Goal: Submit feedback/report problem: Submit feedback/report problem

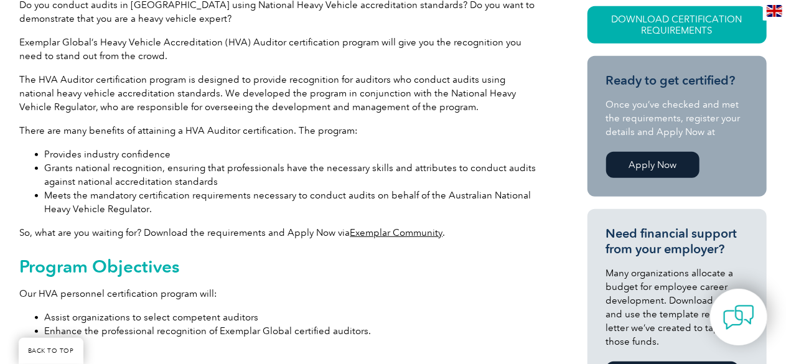
scroll to position [124, 0]
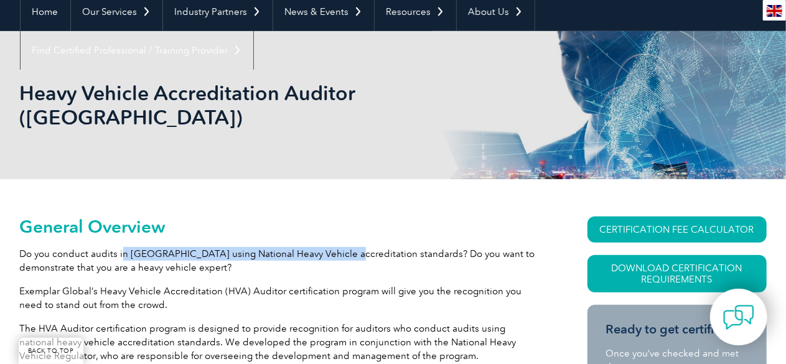
drag, startPoint x: 121, startPoint y: 227, endPoint x: 330, endPoint y: 230, distance: 209.2
click at [330, 247] on p "Do you conduct audits in Australia using National Heavy Vehicle accreditation s…" at bounding box center [281, 260] width 523 height 27
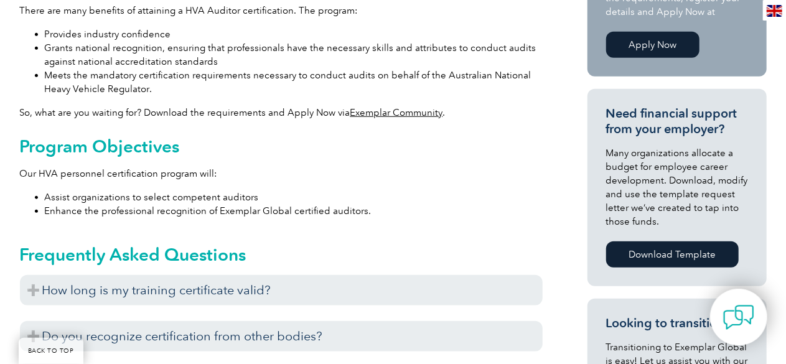
scroll to position [498, 0]
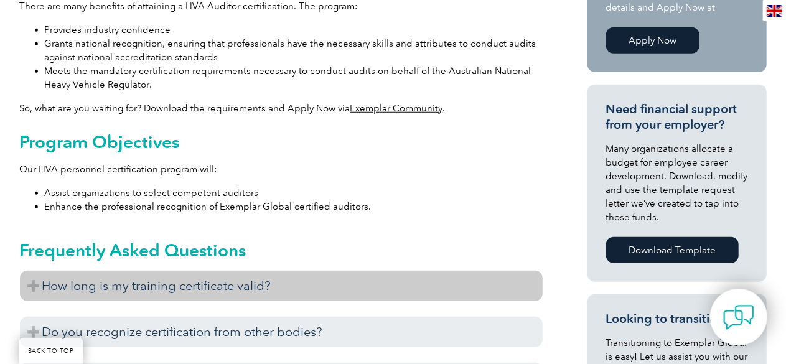
click at [134, 271] on h3 "How long is my training certificate valid?" at bounding box center [281, 286] width 523 height 31
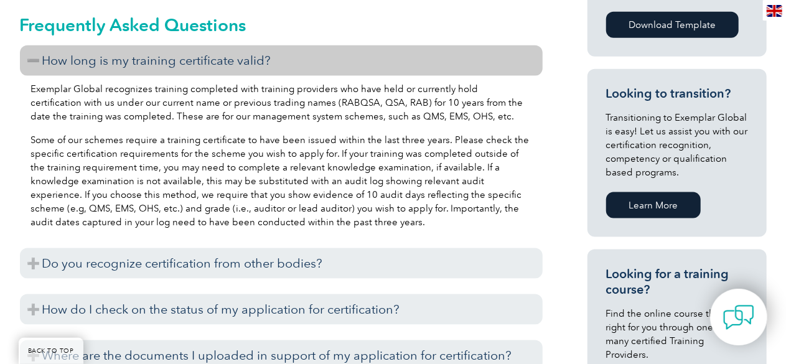
scroll to position [747, 0]
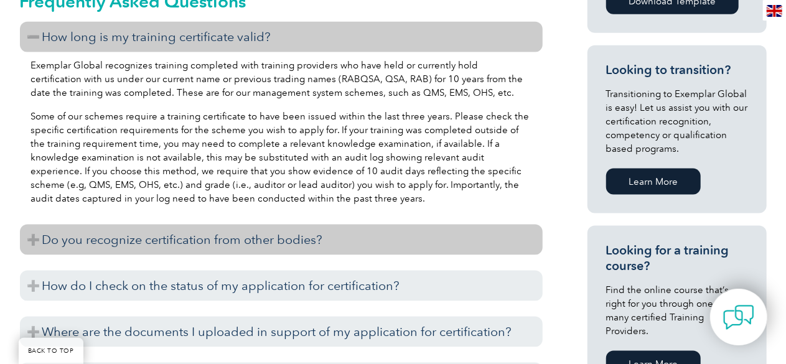
click at [208, 225] on h3 "Do you recognize certification from other bodies?" at bounding box center [281, 240] width 523 height 31
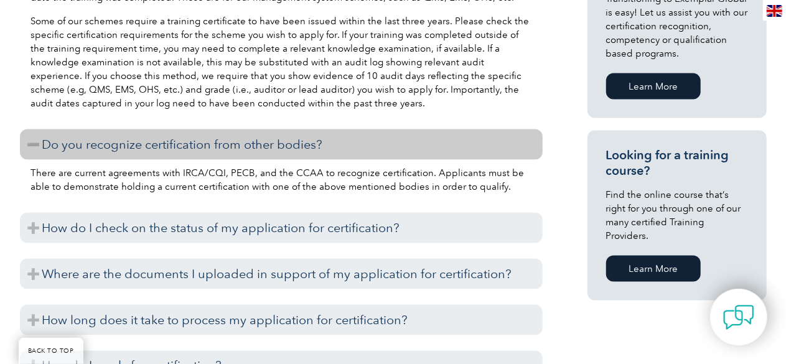
scroll to position [871, 0]
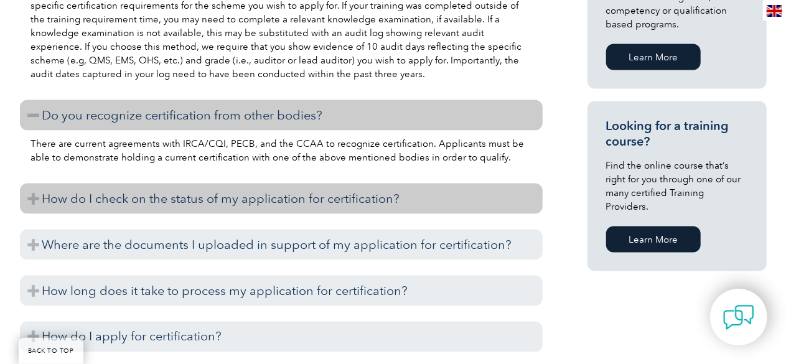
click at [172, 184] on h3 "How do I check on the status of my application for certification?" at bounding box center [281, 199] width 523 height 31
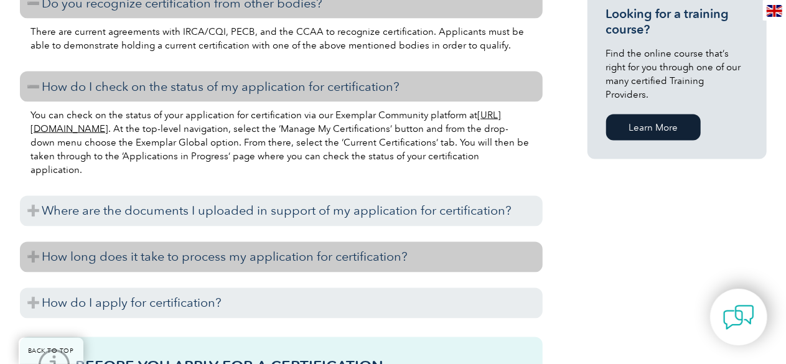
scroll to position [996, 0]
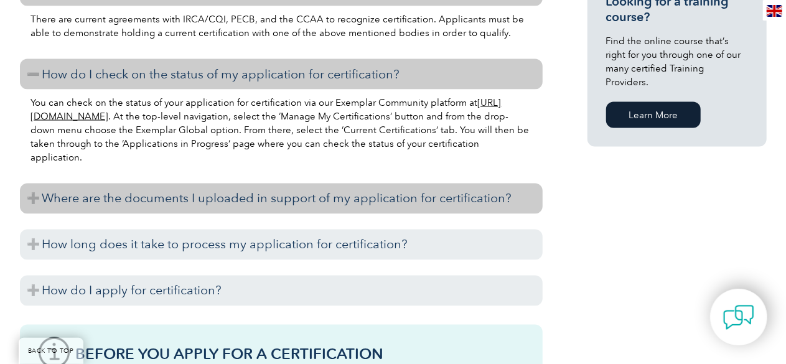
click at [100, 184] on h3 "Where are the documents I uploaded in support of my application for certificati…" at bounding box center [281, 199] width 523 height 31
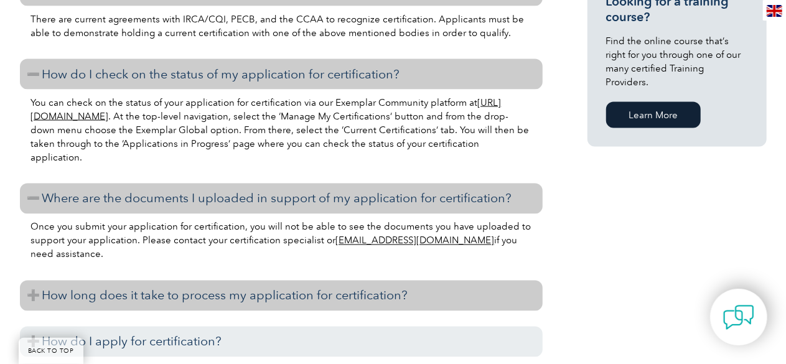
click at [90, 281] on h3 "How long does it take to process my application for certification?" at bounding box center [281, 296] width 523 height 31
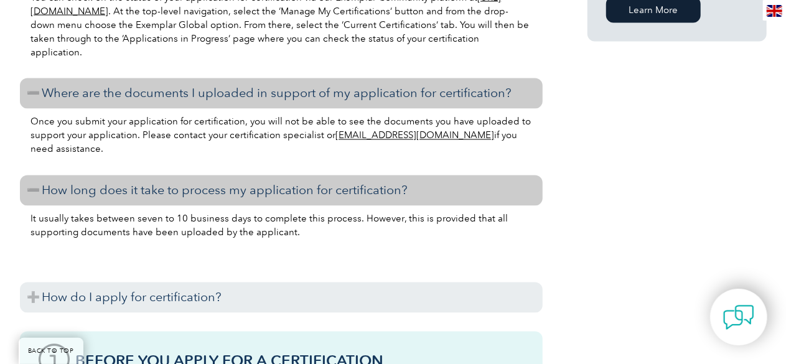
scroll to position [1120, 0]
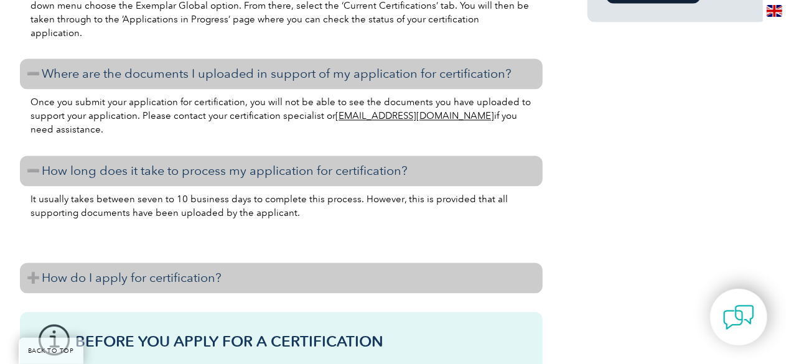
click at [101, 263] on h3 "How do I apply for certification?" at bounding box center [281, 278] width 523 height 31
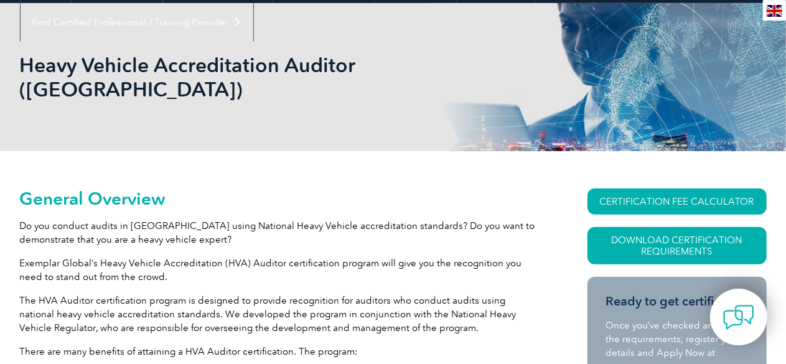
scroll to position [0, 0]
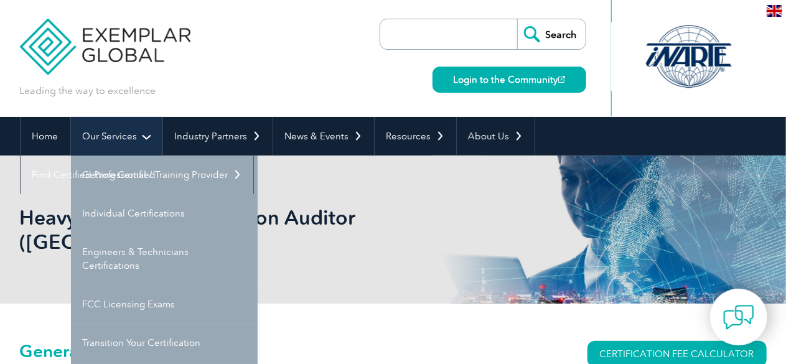
click at [111, 138] on link "Our Services" at bounding box center [117, 136] width 92 height 39
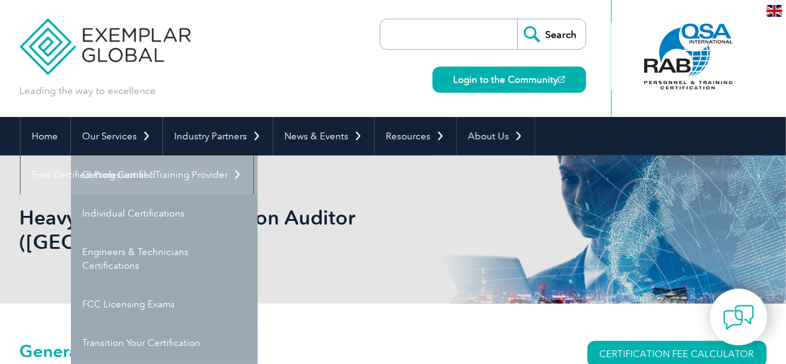
click at [111, 167] on link "Getting Certified" at bounding box center [164, 175] width 187 height 39
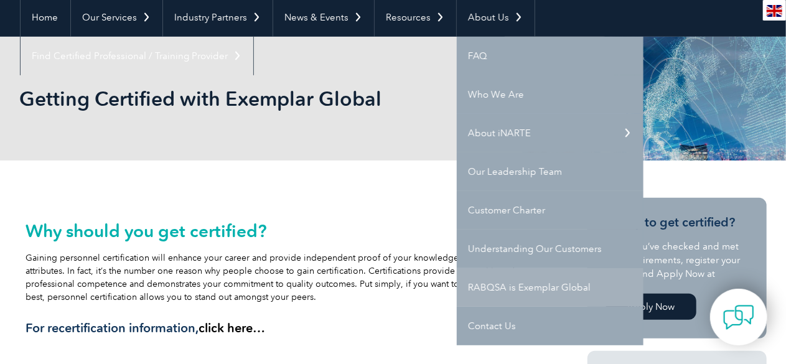
scroll to position [124, 0]
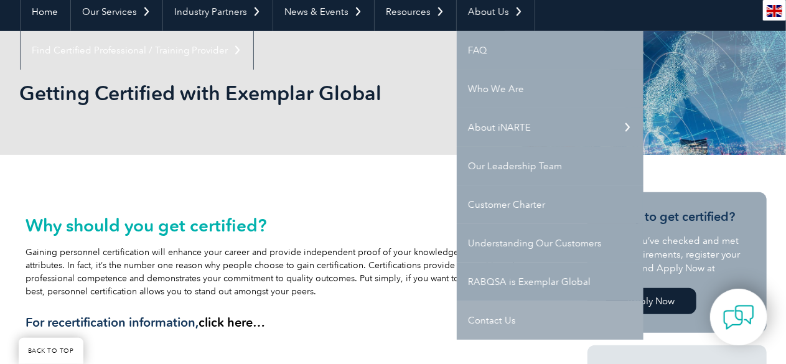
click at [489, 317] on link "Contact Us" at bounding box center [550, 320] width 187 height 39
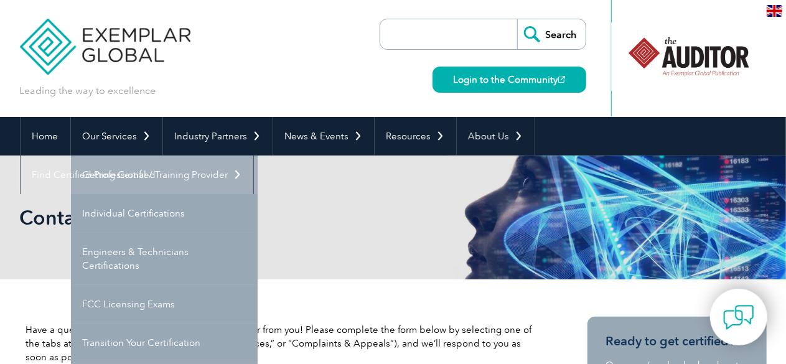
click at [113, 170] on link "Getting Certified" at bounding box center [164, 175] width 187 height 39
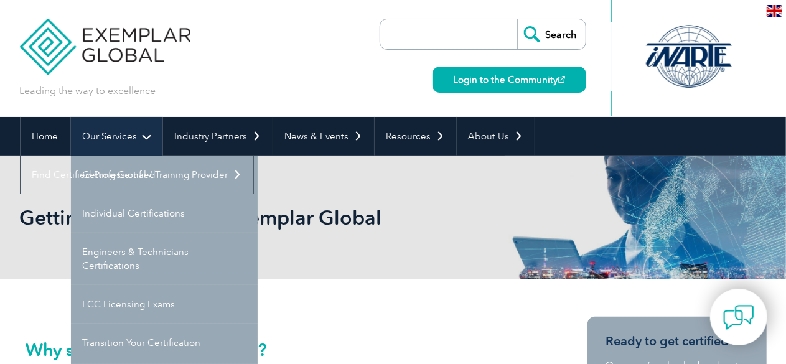
click at [112, 140] on link "Our Services" at bounding box center [117, 136] width 92 height 39
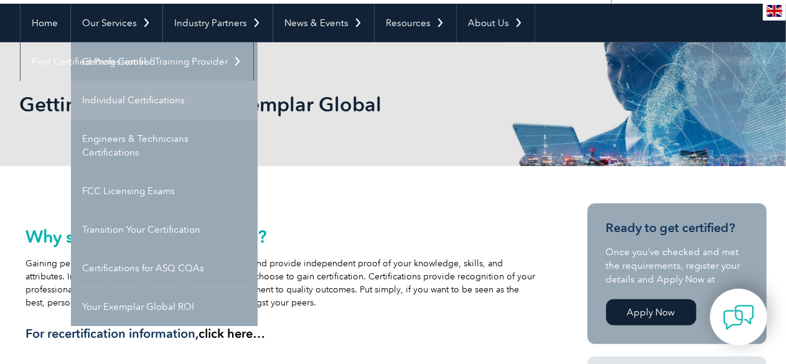
scroll to position [124, 0]
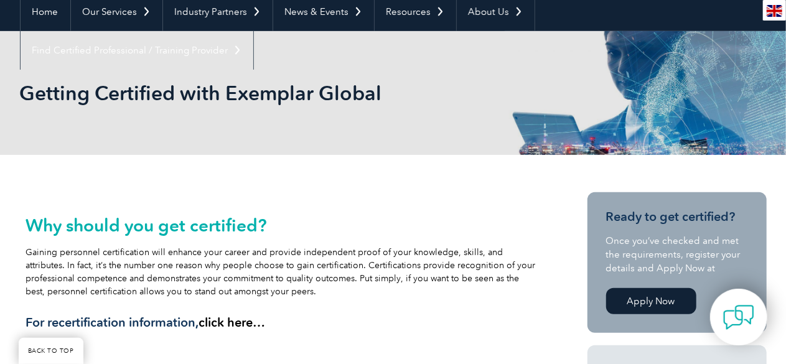
click at [334, 206] on div "Why should you get certified? Gaining personnel certification will enhance your…" at bounding box center [281, 269] width 510 height 141
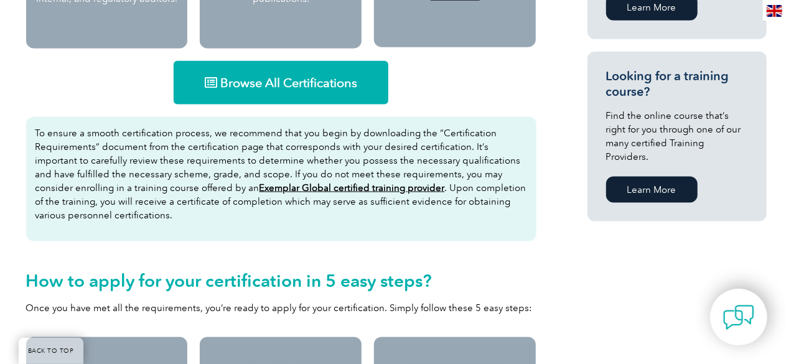
scroll to position [809, 0]
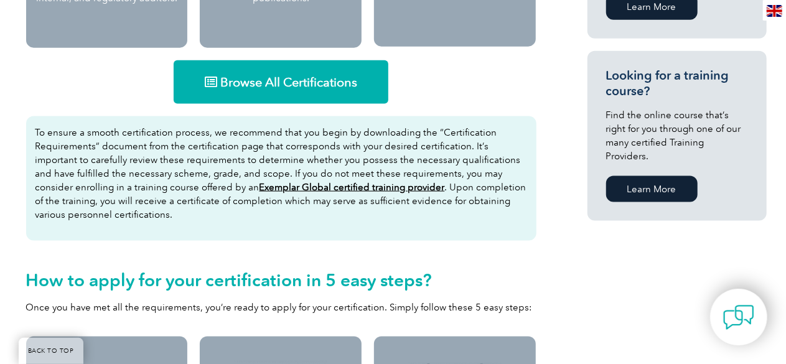
click at [293, 78] on span "Browse All Certifications" at bounding box center [288, 82] width 137 height 12
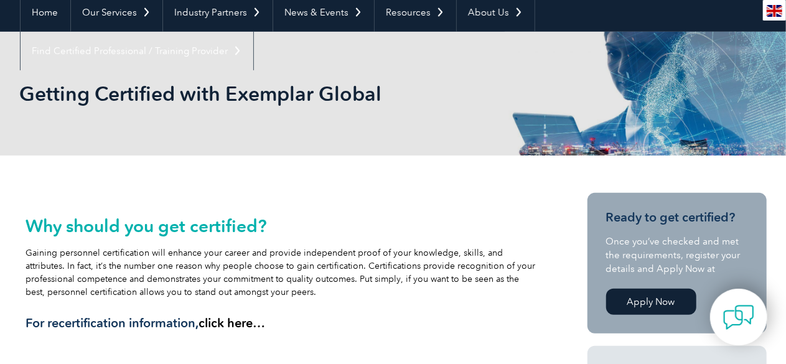
scroll to position [124, 0]
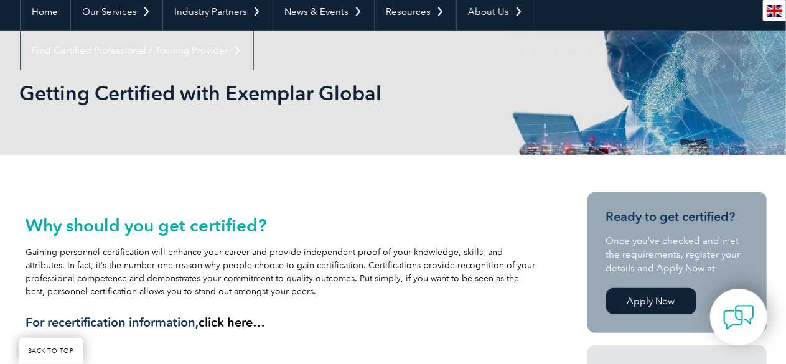
click at [660, 303] on link "Apply Now" at bounding box center [651, 301] width 90 height 26
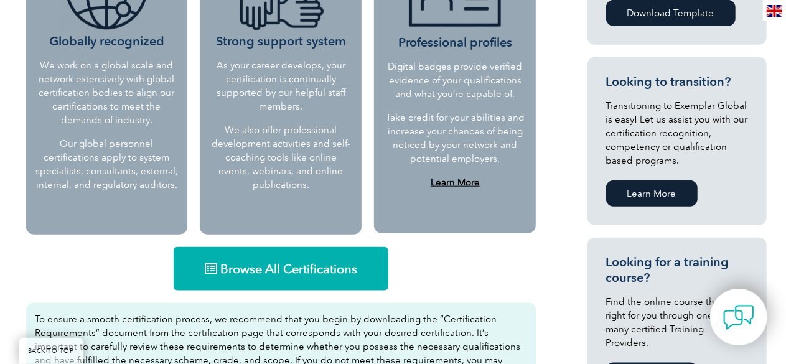
scroll to position [685, 0]
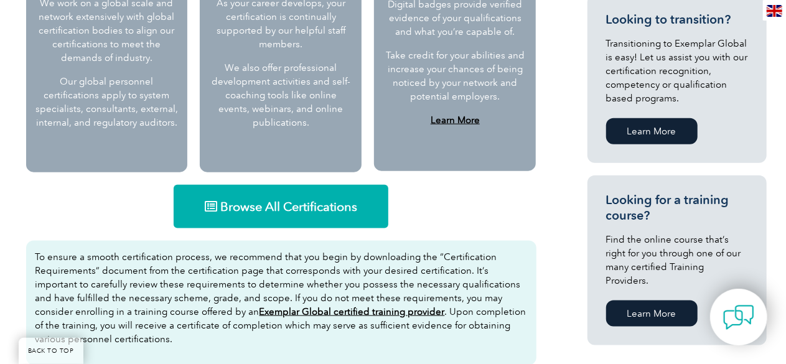
click at [328, 213] on span "Browse All Certifications" at bounding box center [288, 206] width 137 height 12
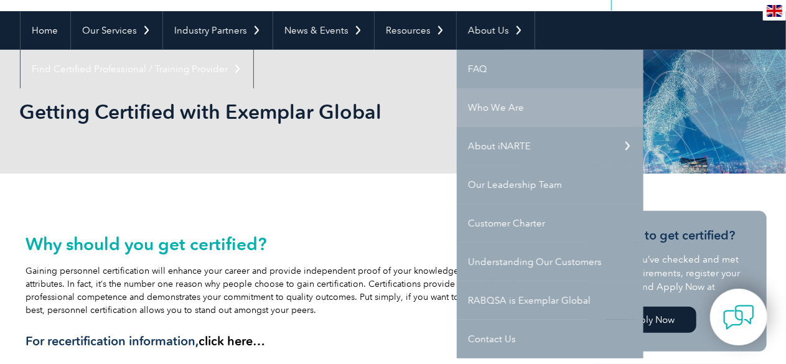
scroll to position [124, 0]
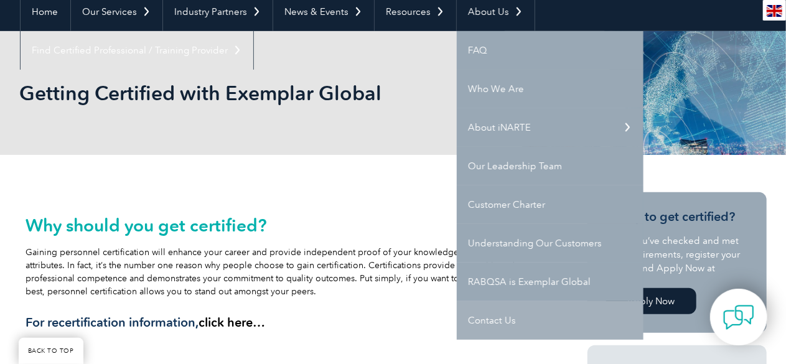
click at [487, 321] on link "Contact Us" at bounding box center [550, 320] width 187 height 39
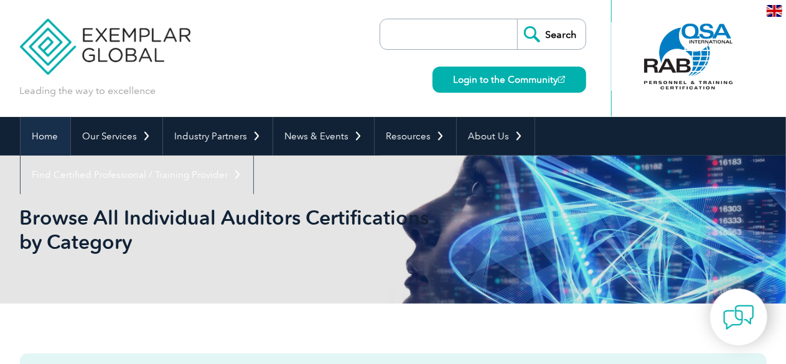
click at [45, 126] on link "Home" at bounding box center [46, 136] width 50 height 39
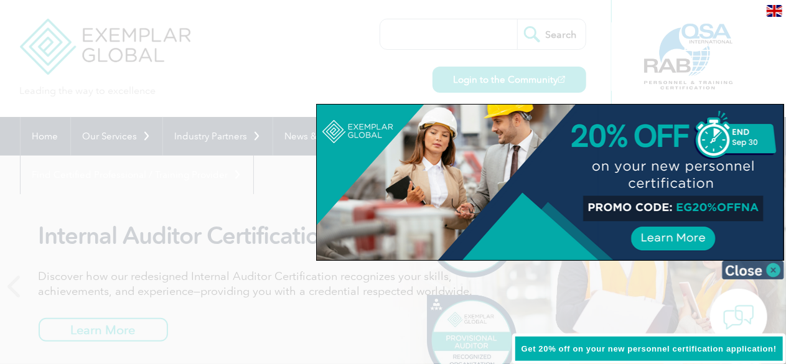
click at [773, 268] on img at bounding box center [753, 270] width 62 height 19
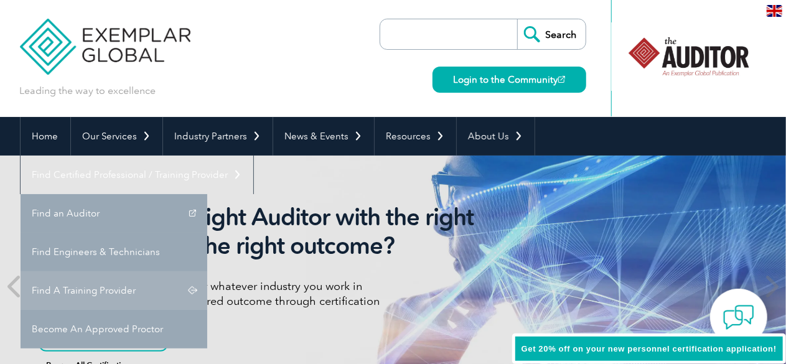
click at [207, 271] on link "Find A Training Provider" at bounding box center [114, 290] width 187 height 39
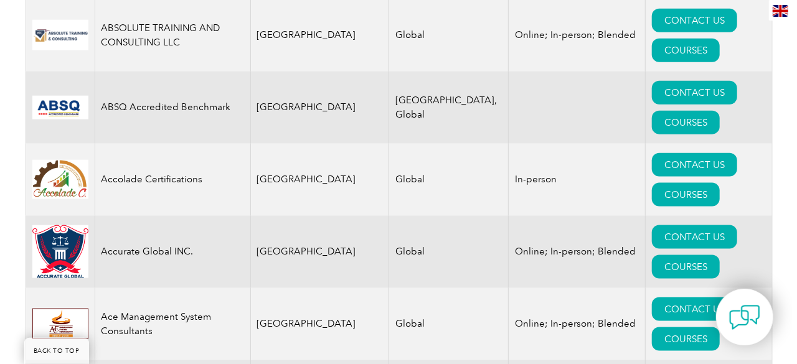
scroll to position [747, 0]
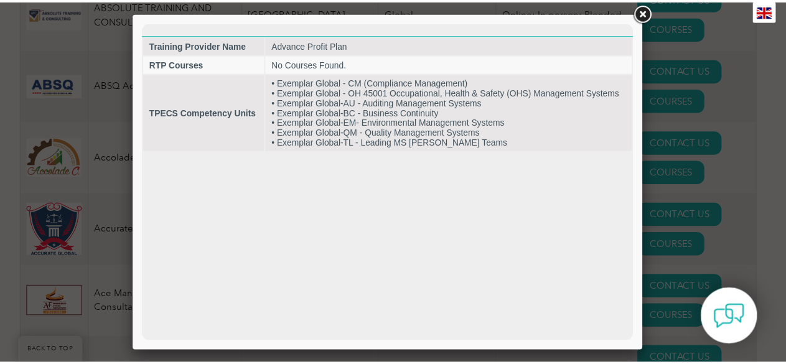
scroll to position [0, 0]
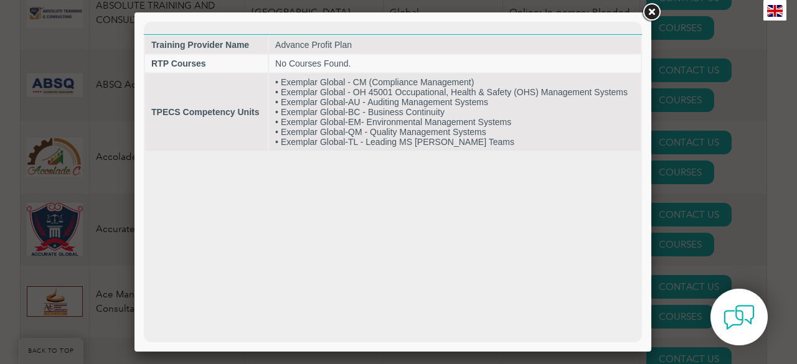
click at [651, 14] on link at bounding box center [651, 12] width 22 height 22
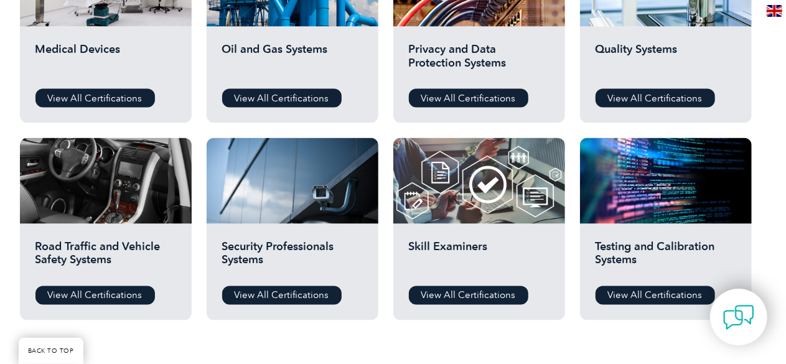
scroll to position [934, 0]
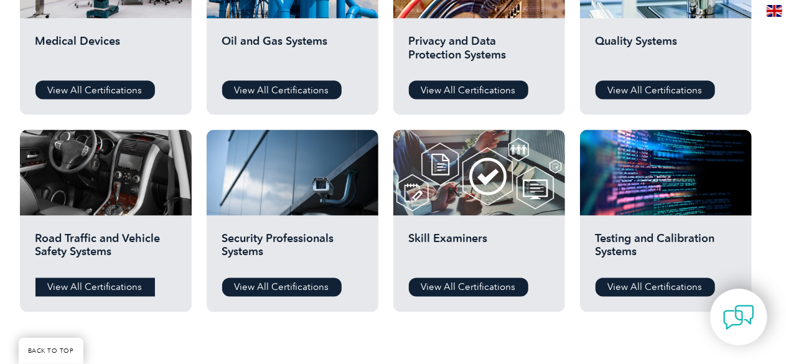
click at [88, 289] on link "View All Certifications" at bounding box center [95, 287] width 120 height 19
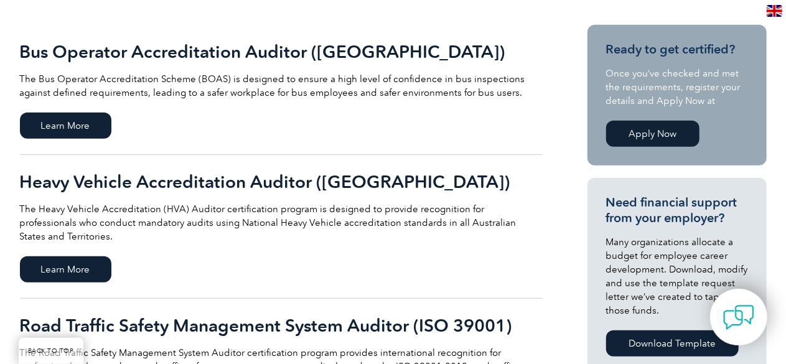
scroll to position [311, 0]
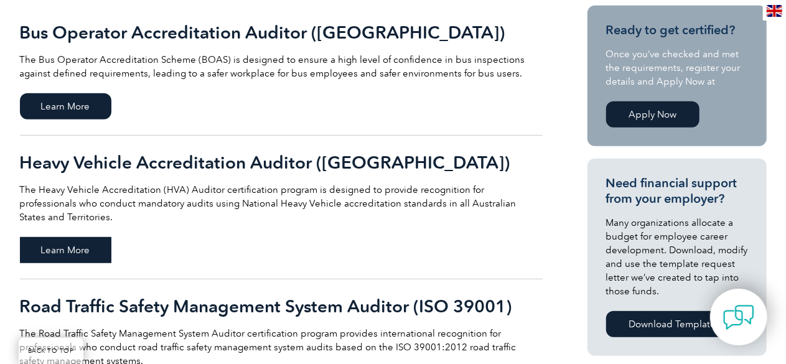
click at [71, 237] on span "Learn More" at bounding box center [66, 250] width 92 height 26
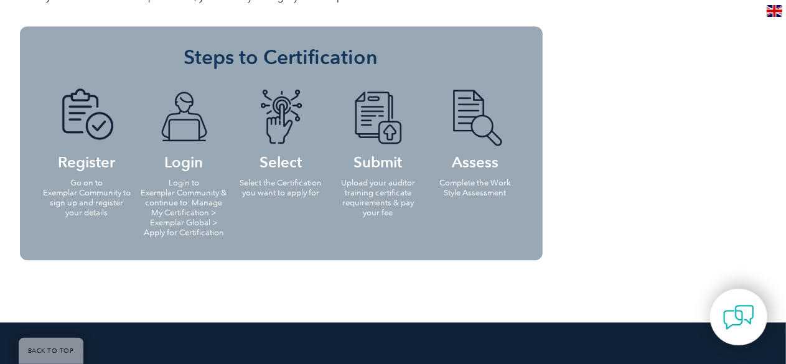
scroll to position [1307, 0]
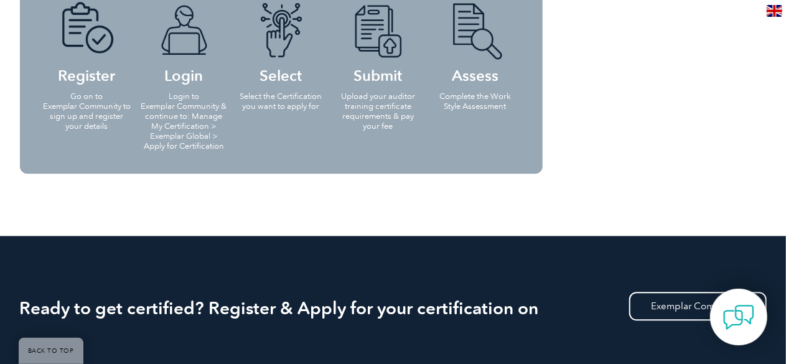
drag, startPoint x: 84, startPoint y: 80, endPoint x: 112, endPoint y: 87, distance: 28.7
click at [84, 92] on p "Go on to Exemplar Community to sign up and register your details" at bounding box center [87, 112] width 90 height 40
click at [171, 96] on p "Login to Exemplar Community & continue to: Manage My Certification > Exemplar G…" at bounding box center [184, 122] width 90 height 60
click at [264, 88] on li "Select Select the Certification you want to apply for" at bounding box center [281, 55] width 97 height 132
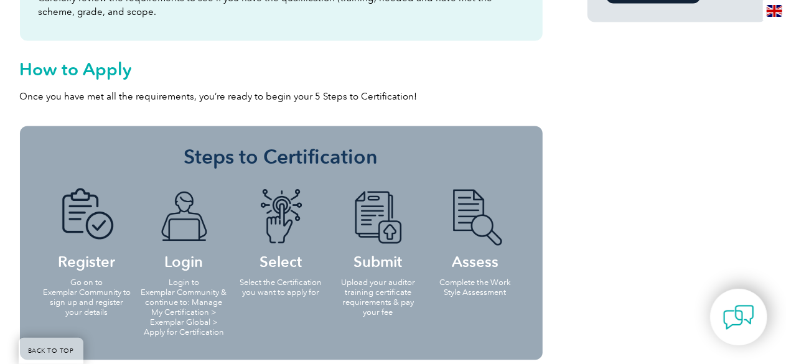
click at [351, 176] on li "Submit Upload your auditor training certificate requirements & pay your fee" at bounding box center [378, 252] width 97 height 152
click at [389, 192] on img at bounding box center [378, 217] width 68 height 57
click at [452, 190] on img at bounding box center [475, 217] width 68 height 57
click at [251, 189] on img at bounding box center [281, 217] width 68 height 57
drag, startPoint x: 195, startPoint y: 187, endPoint x: 136, endPoint y: 197, distance: 60.5
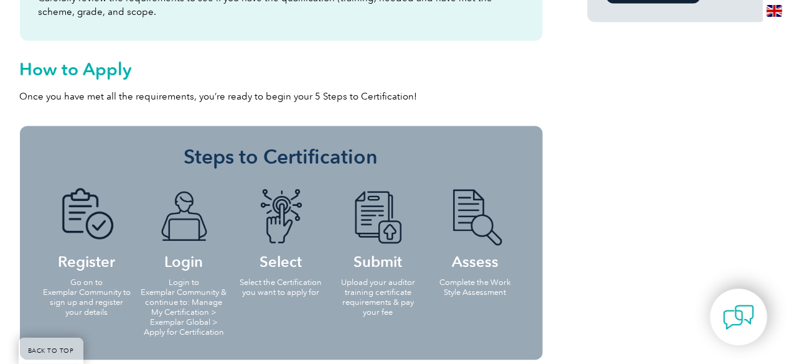
click at [195, 189] on img at bounding box center [184, 217] width 68 height 57
click at [136, 197] on li "Login Login to Exemplar Community & continue to: Manage My Certification > Exem…" at bounding box center [184, 262] width 97 height 172
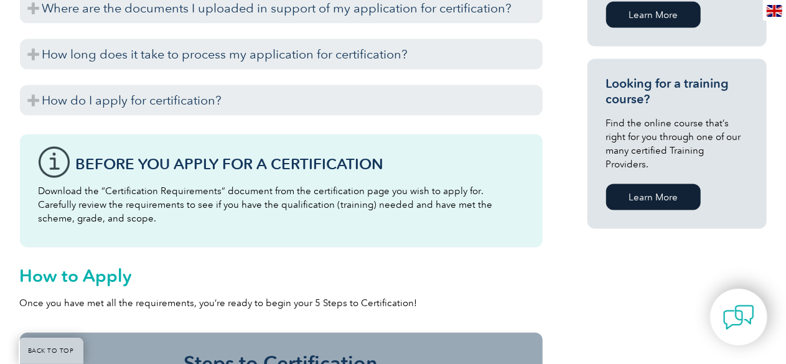
scroll to position [934, 0]
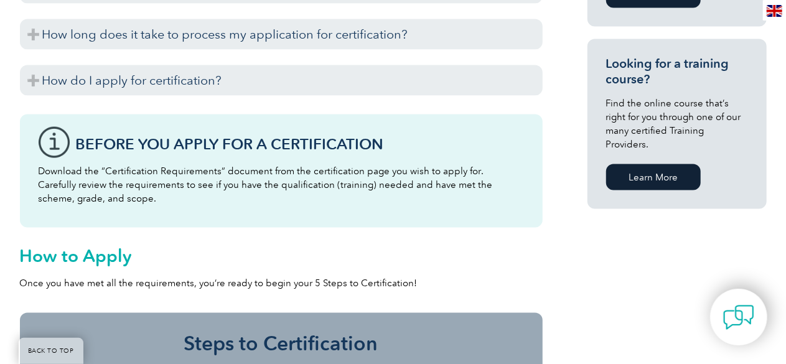
click at [151, 136] on h3 "Before You Apply For a Certification" at bounding box center [300, 144] width 448 height 16
click at [59, 116] on div "Before You Apply For a Certification Download the “Certification Requirements” …" at bounding box center [281, 171] width 523 height 113
click at [164, 136] on h3 "Before You Apply For a Certification" at bounding box center [300, 144] width 448 height 16
click at [242, 136] on h3 "Before You Apply For a Certification" at bounding box center [300, 144] width 448 height 16
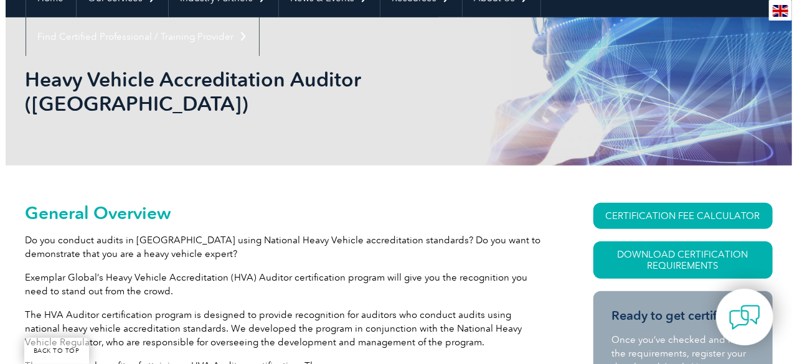
scroll to position [124, 0]
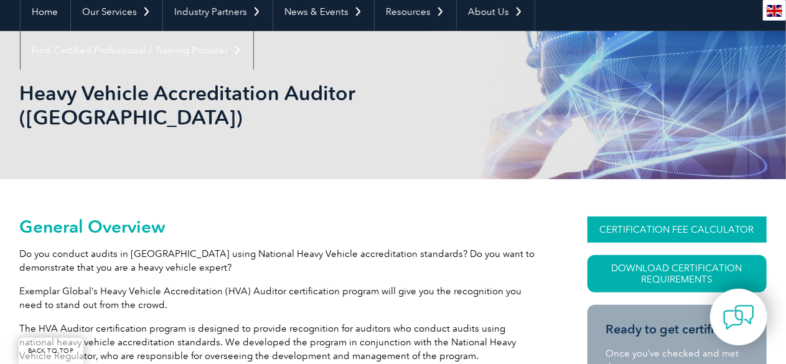
click at [687, 217] on link "CERTIFICATION FEE CALCULATOR" at bounding box center [677, 230] width 179 height 26
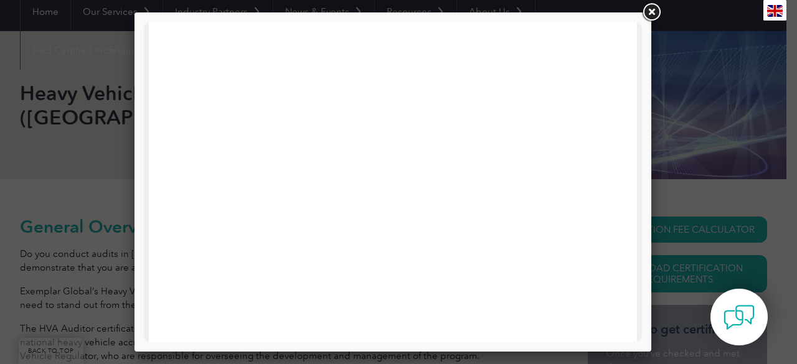
scroll to position [646, 0]
click at [682, 233] on div at bounding box center [398, 182] width 797 height 364
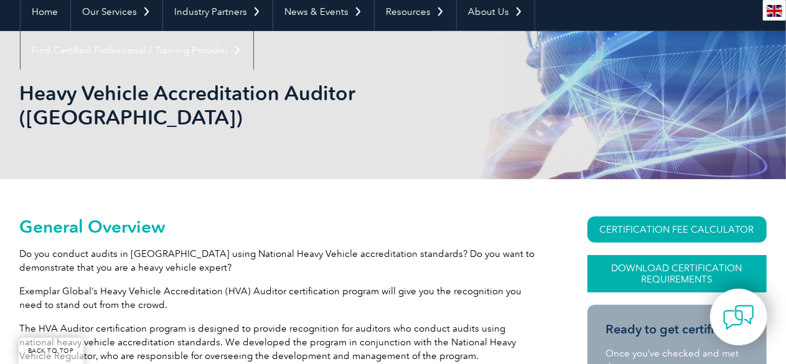
click at [677, 255] on link "Download Certification Requirements" at bounding box center [677, 273] width 179 height 37
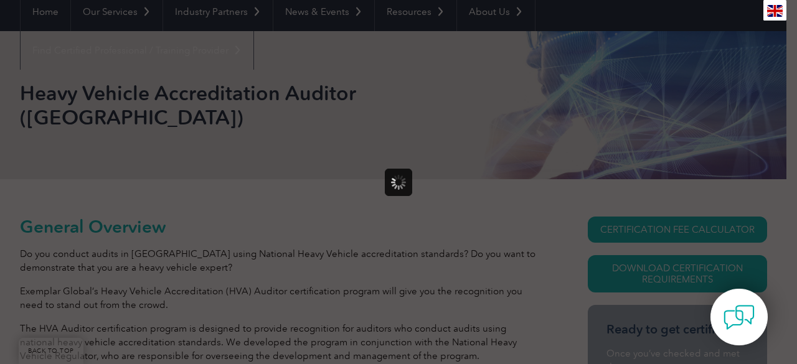
scroll to position [0, 0]
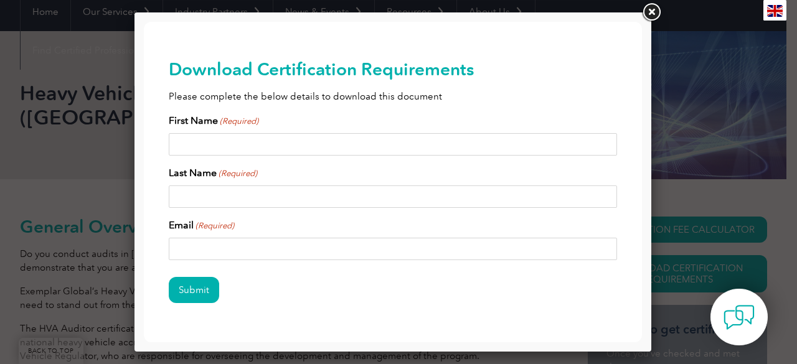
click at [227, 142] on input "First Name (Required)" at bounding box center [393, 144] width 448 height 22
type input "[PERSON_NAME]"
click at [245, 196] on input "Last Name (Required)" at bounding box center [393, 196] width 448 height 22
type input "Salvador"
click at [227, 242] on input "Email (Required)" at bounding box center [393, 249] width 448 height 22
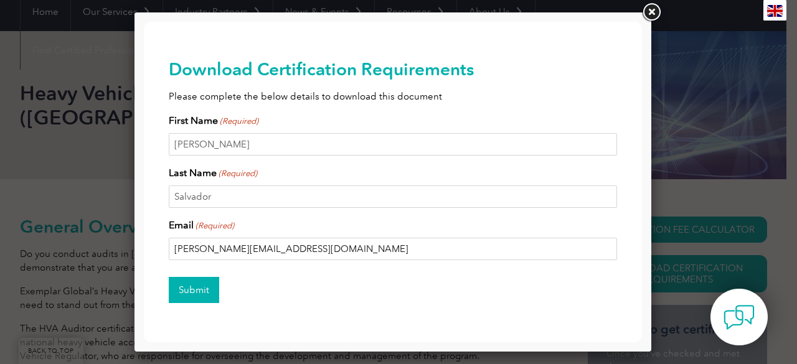
type input "[PERSON_NAME][EMAIL_ADDRESS][DOMAIN_NAME]"
click at [202, 291] on input "Submit" at bounding box center [194, 290] width 50 height 26
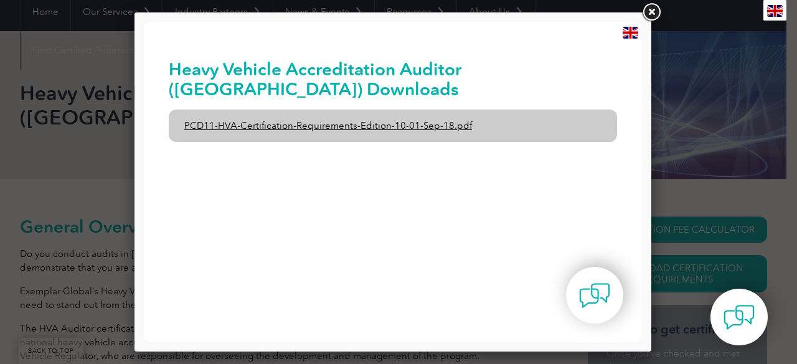
click at [295, 129] on link "PCD11-HVA-Certification-Requirements-Edition-10-01-Sep-18.pdf" at bounding box center [393, 126] width 448 height 32
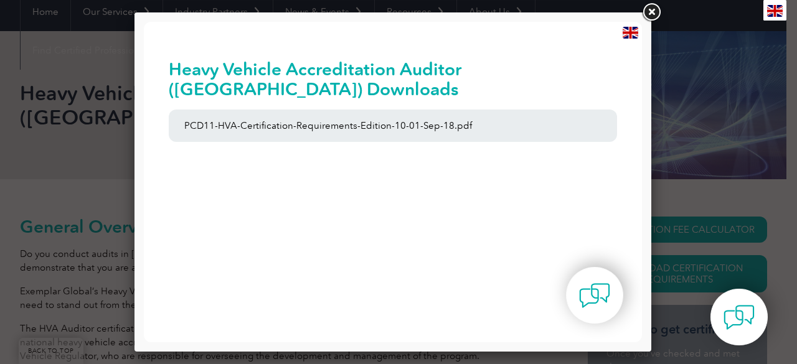
click at [649, 11] on link at bounding box center [651, 12] width 22 height 22
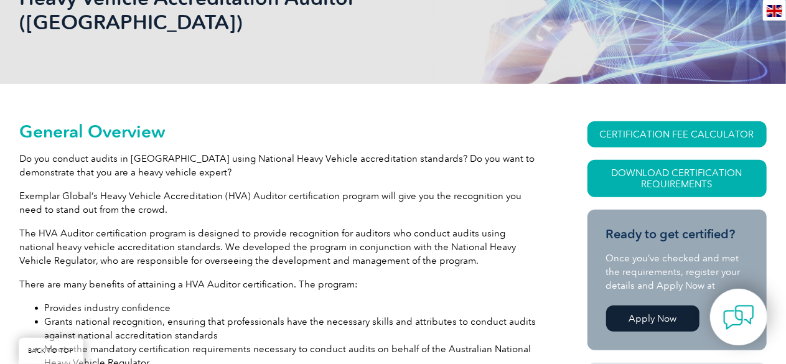
scroll to position [249, 0]
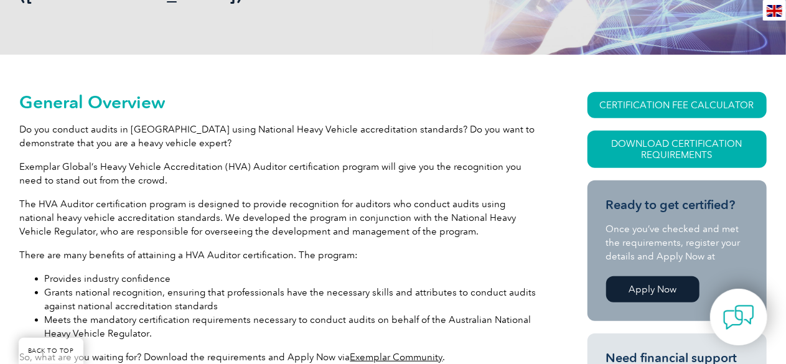
click at [644, 276] on link "Apply Now" at bounding box center [652, 289] width 93 height 26
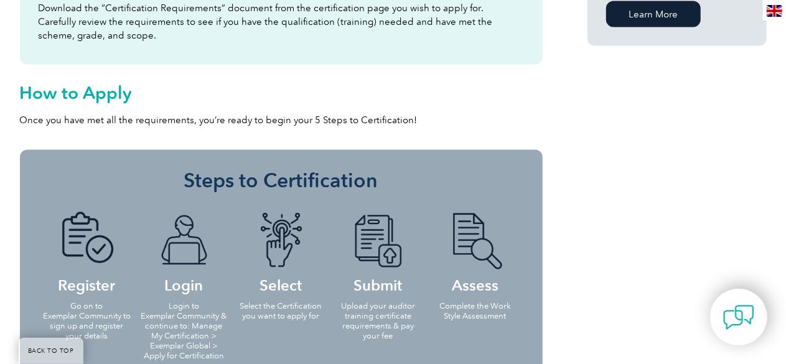
scroll to position [1120, 0]
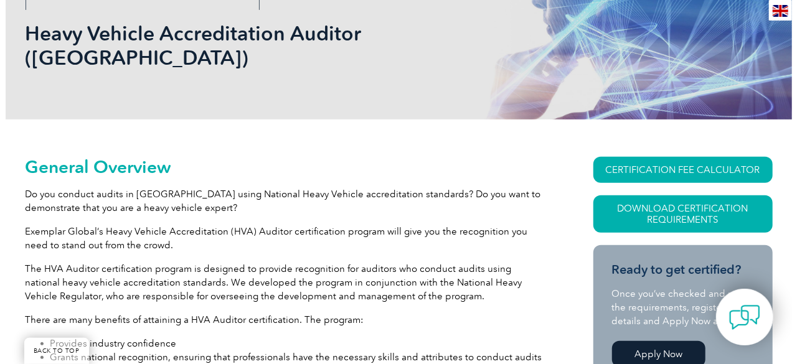
scroll to position [124, 0]
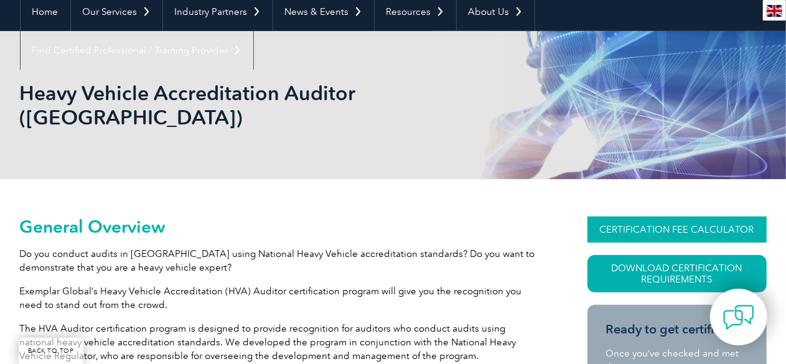
click at [637, 217] on link "CERTIFICATION FEE CALCULATOR" at bounding box center [677, 230] width 179 height 26
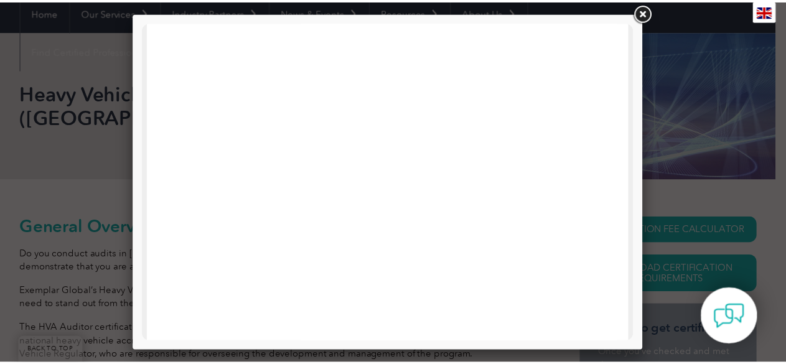
scroll to position [187, 0]
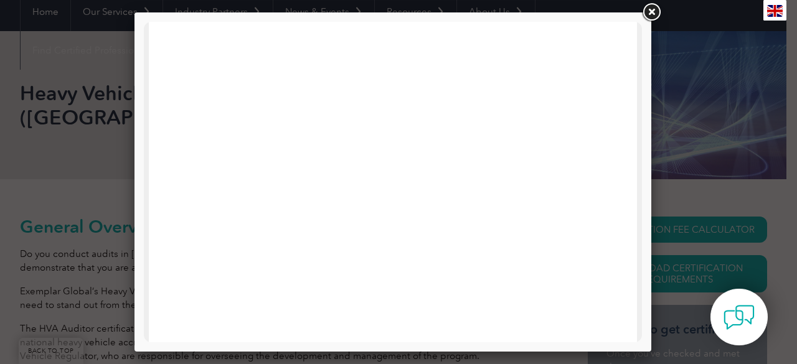
click at [652, 10] on link at bounding box center [651, 12] width 22 height 22
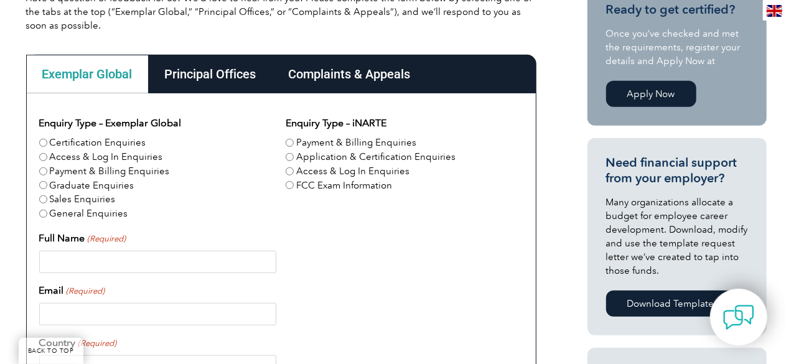
scroll to position [359, 0]
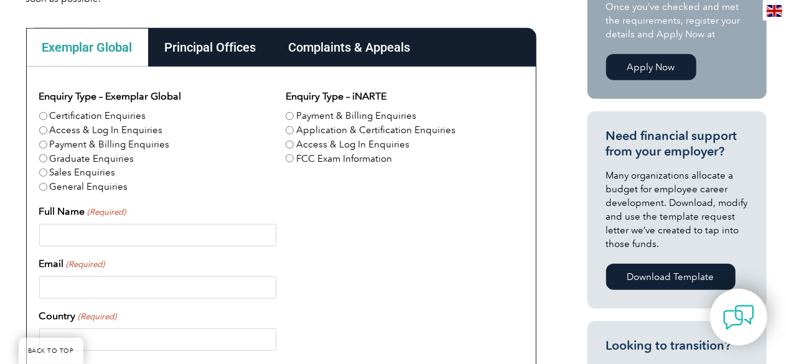
click at [42, 115] on input "Certification Enquiries" at bounding box center [43, 116] width 8 height 8
radio input "true"
click at [72, 229] on input "Full Name (Required)" at bounding box center [157, 235] width 237 height 22
type input "[PERSON_NAME]"
click at [66, 290] on input "Email (Required)" at bounding box center [157, 287] width 237 height 22
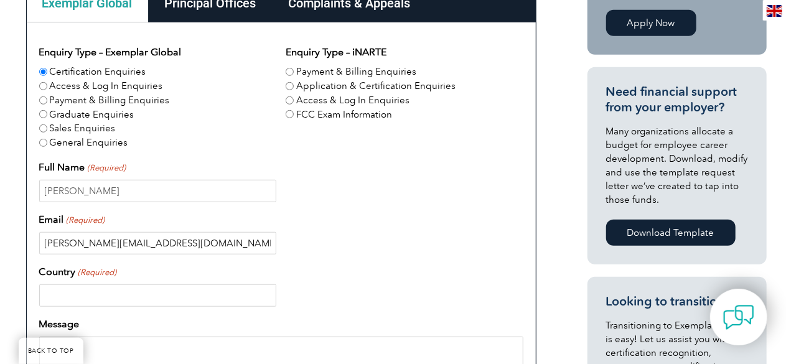
scroll to position [421, 0]
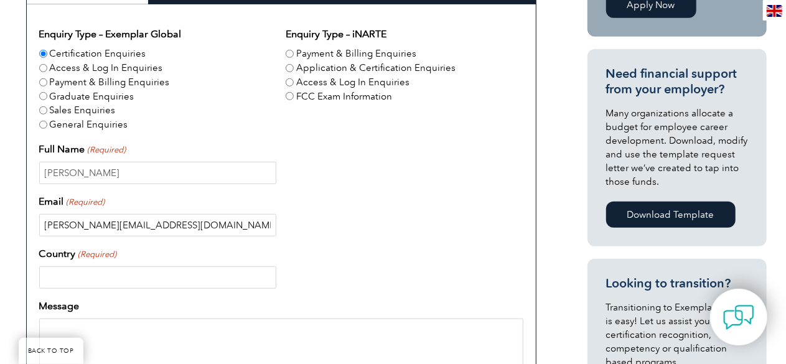
type input "[PERSON_NAME][EMAIL_ADDRESS][DOMAIN_NAME]"
click at [86, 279] on input "Country (Required)" at bounding box center [157, 277] width 237 height 22
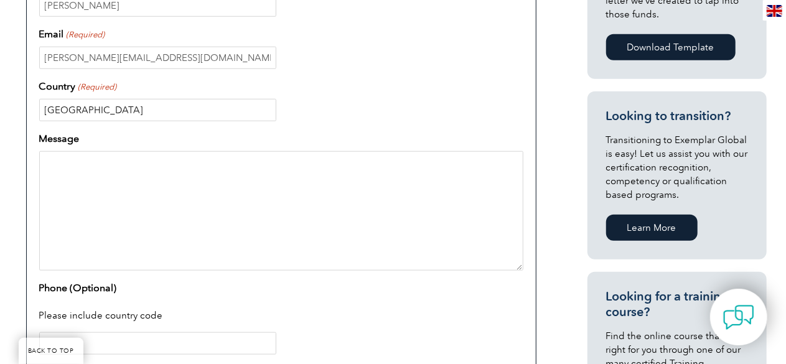
scroll to position [608, 0]
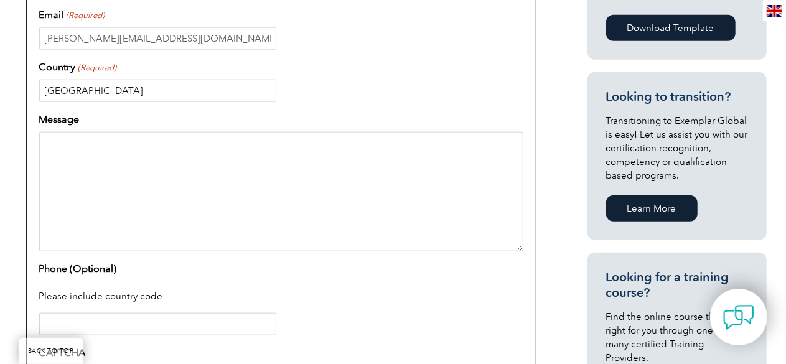
type input "[GEOGRAPHIC_DATA]"
click at [80, 322] on input "Phone (Optional)" at bounding box center [157, 324] width 237 height 22
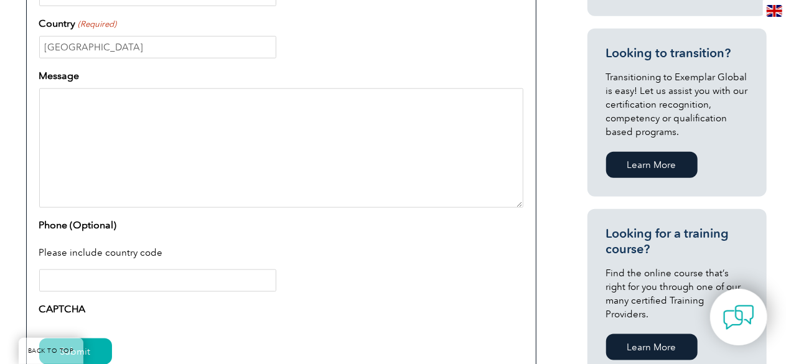
scroll to position [670, 0]
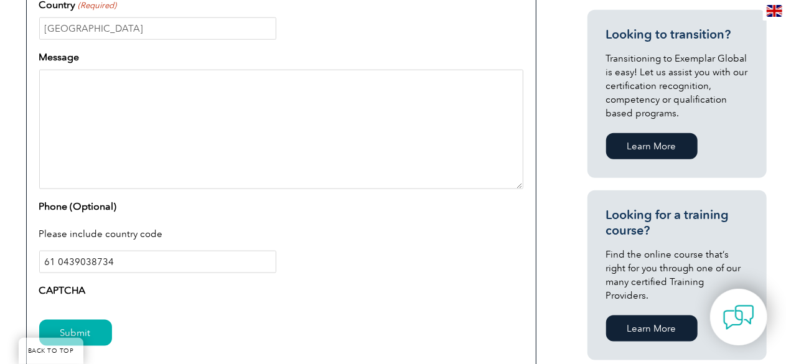
click at [63, 261] on input "61 0439038734" at bounding box center [157, 262] width 237 height 22
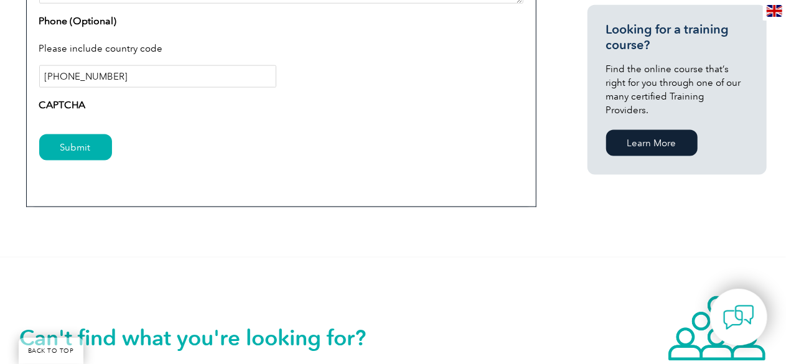
scroll to position [857, 0]
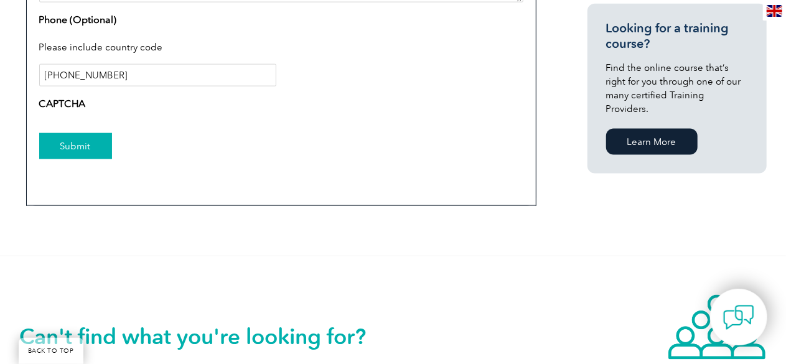
type input "[PHONE_NUMBER]"
click at [93, 147] on input "Submit" at bounding box center [75, 146] width 73 height 26
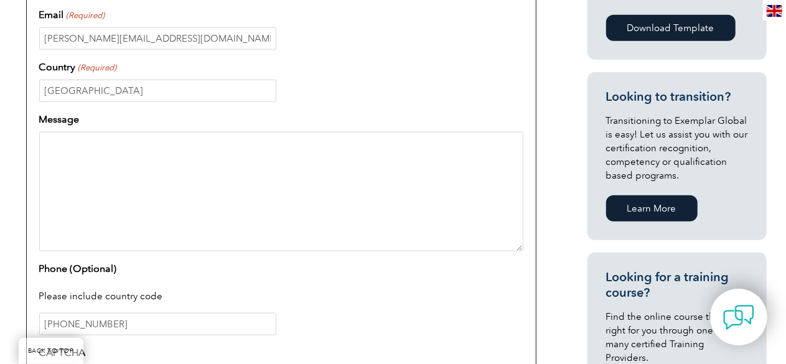
scroll to position [670, 0]
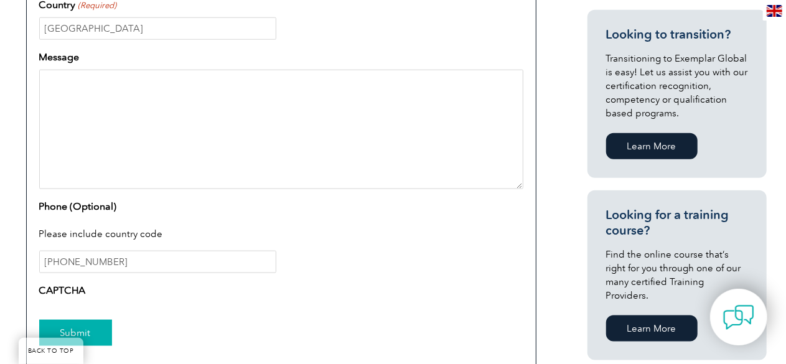
click at [77, 327] on input "Submit" at bounding box center [75, 333] width 73 height 26
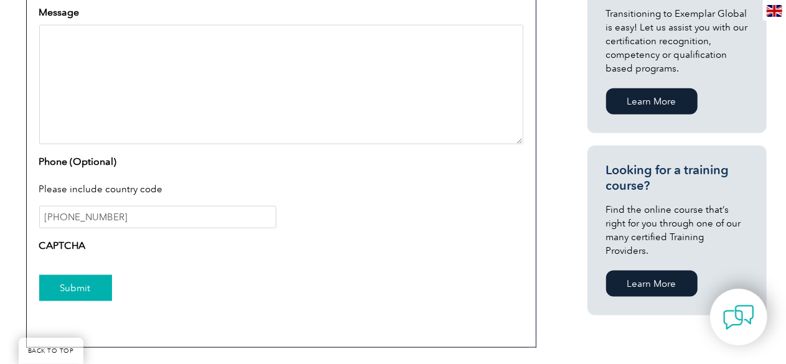
scroll to position [732, 0]
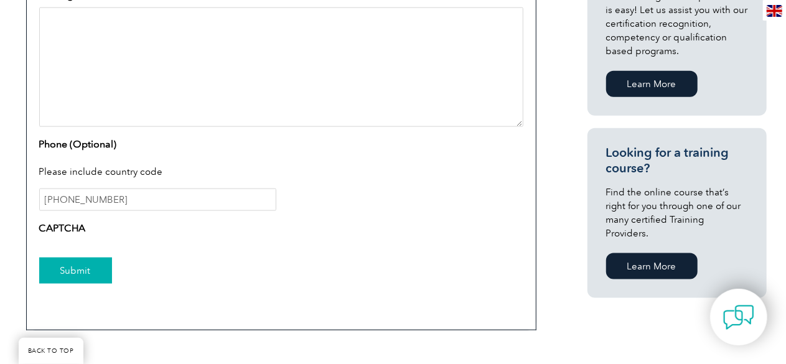
click at [80, 271] on input "Submit" at bounding box center [75, 271] width 73 height 26
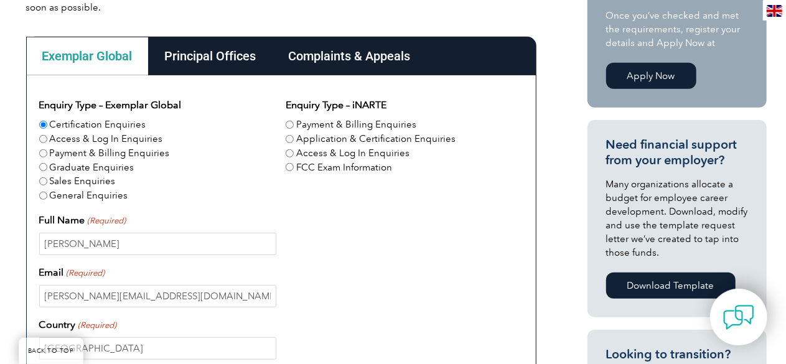
scroll to position [296, 0]
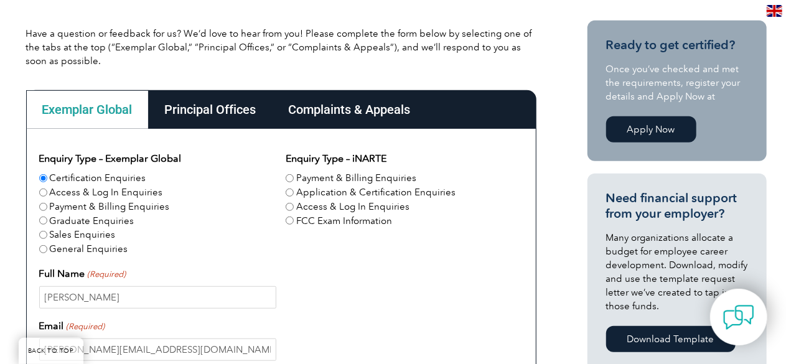
click at [293, 194] on input "Application & Certification Enquiries" at bounding box center [290, 193] width 8 height 8
radio input "true"
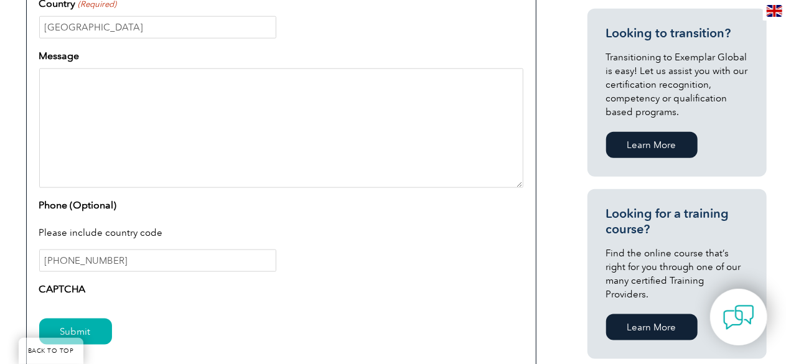
scroll to position [732, 0]
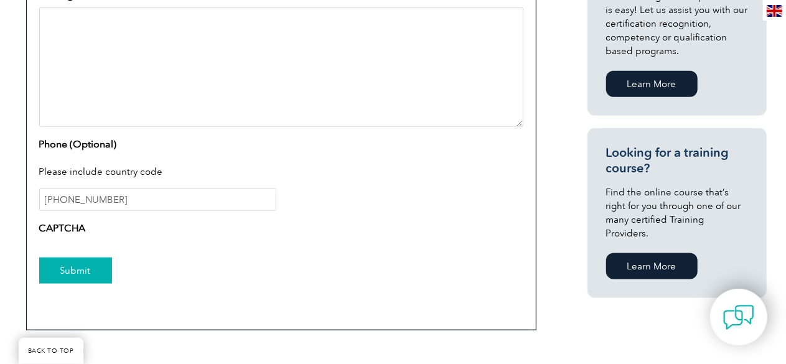
click at [77, 268] on input "Submit" at bounding box center [75, 271] width 73 height 26
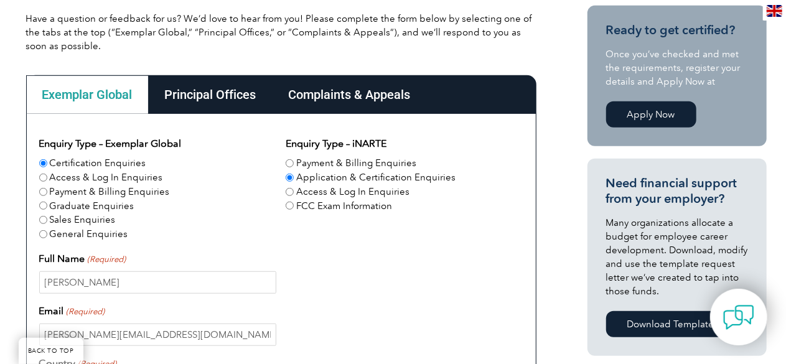
scroll to position [296, 0]
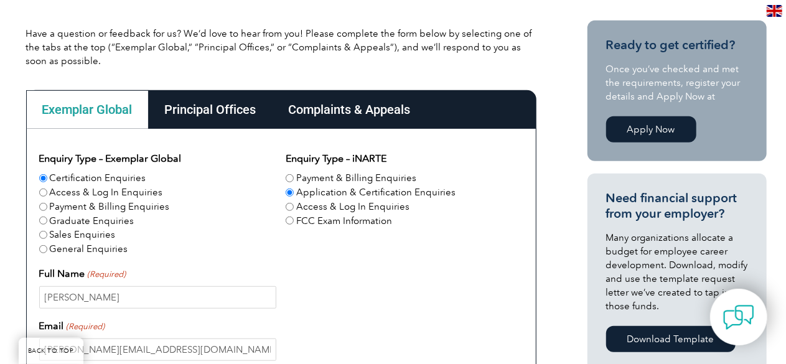
click at [214, 110] on div "Principal Offices" at bounding box center [211, 109] width 124 height 39
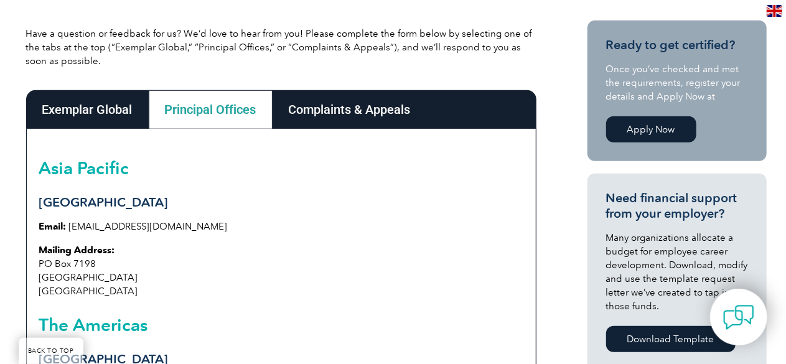
click at [336, 108] on div "Complaints & Appeals" at bounding box center [350, 109] width 154 height 39
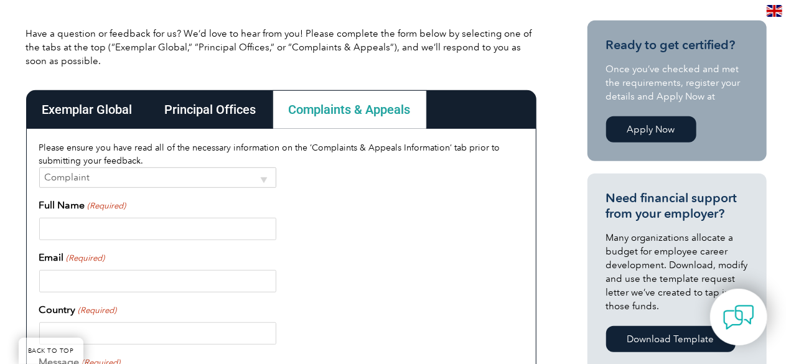
click at [92, 110] on div "Exemplar Global" at bounding box center [87, 109] width 123 height 39
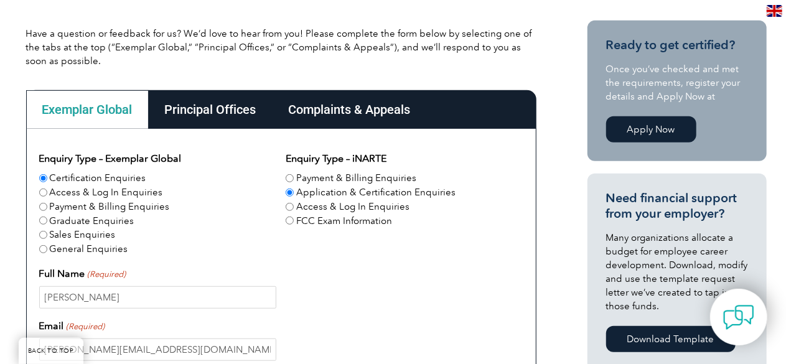
click at [199, 105] on div "Principal Offices" at bounding box center [211, 109] width 124 height 39
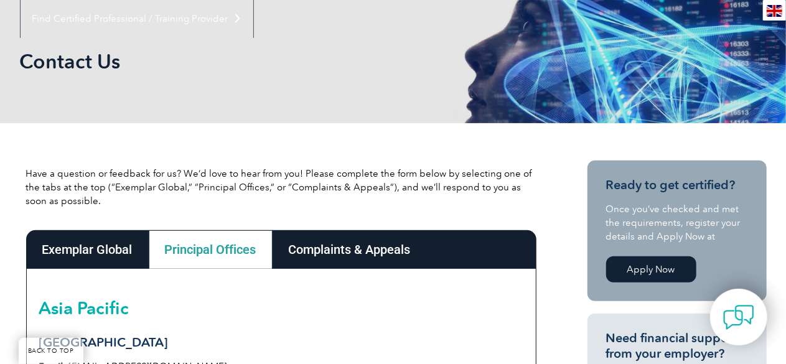
scroll to position [110, 0]
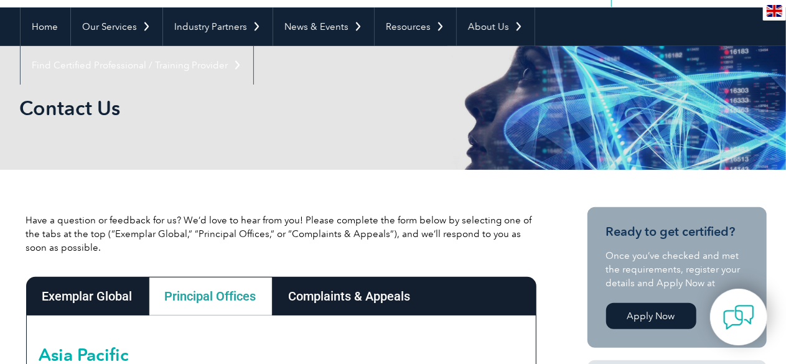
click at [92, 289] on div "Exemplar Global" at bounding box center [87, 296] width 123 height 39
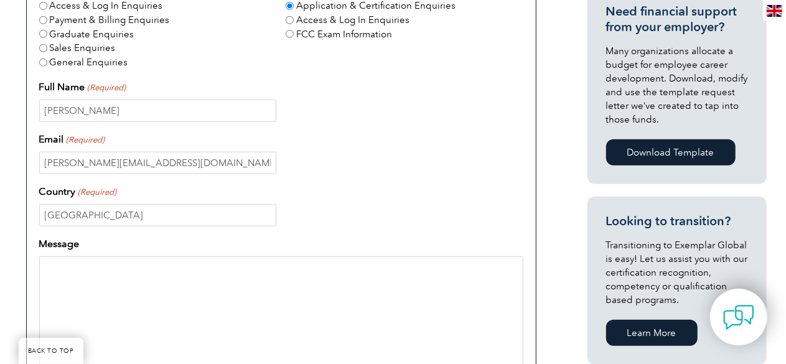
scroll to position [670, 0]
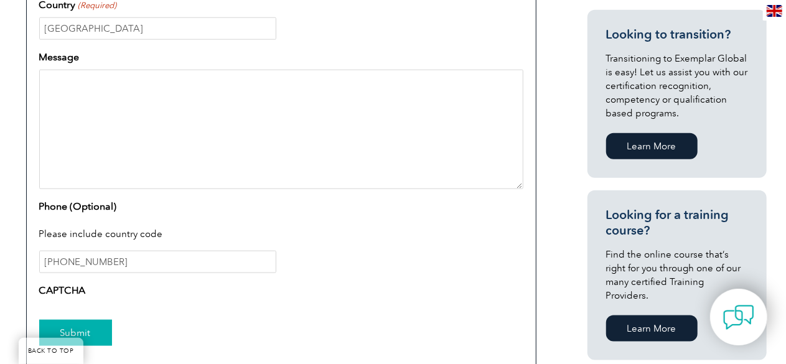
click at [91, 326] on input "Submit" at bounding box center [75, 333] width 73 height 26
click at [87, 327] on input "Submit" at bounding box center [75, 333] width 73 height 26
click at [88, 123] on textarea "Message" at bounding box center [281, 130] width 484 height 120
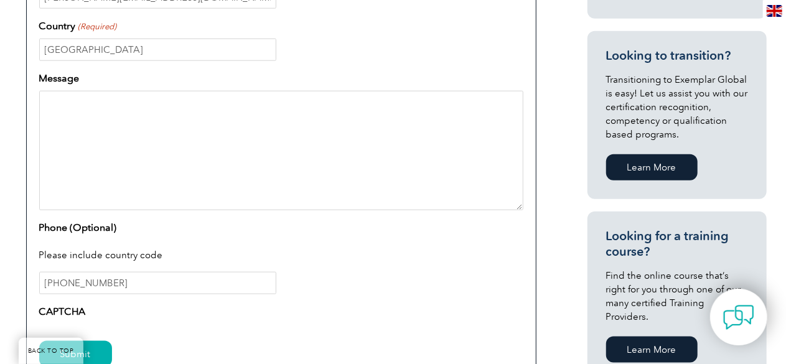
scroll to position [732, 0]
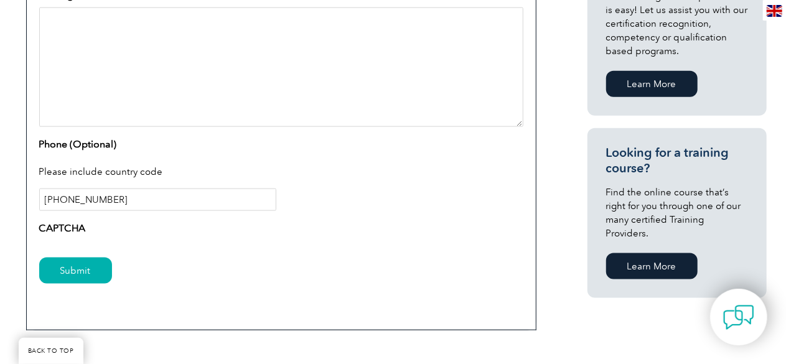
click at [119, 206] on input "[PHONE_NUMBER]" at bounding box center [157, 200] width 237 height 22
click at [83, 272] on input "Submit" at bounding box center [75, 271] width 73 height 26
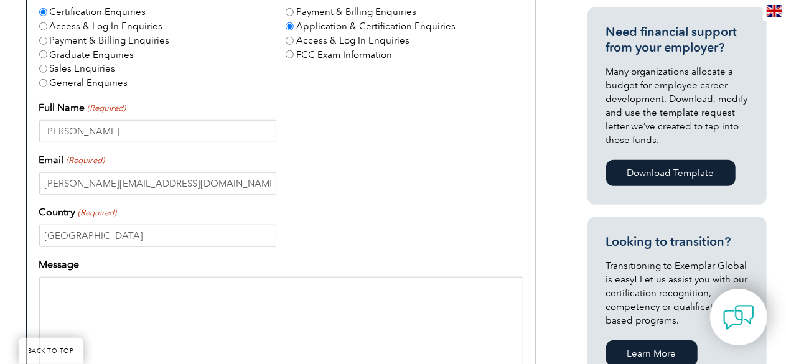
scroll to position [421, 0]
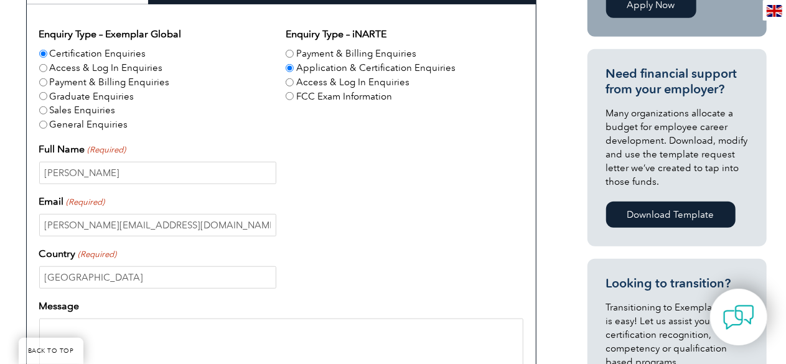
click at [43, 125] on input "General Enquiries" at bounding box center [43, 125] width 8 height 8
radio input "true"
click at [50, 53] on label "Certification Enquiries" at bounding box center [98, 54] width 96 height 14
click at [47, 53] on input "Certification Enquiries" at bounding box center [43, 54] width 8 height 8
radio input "true"
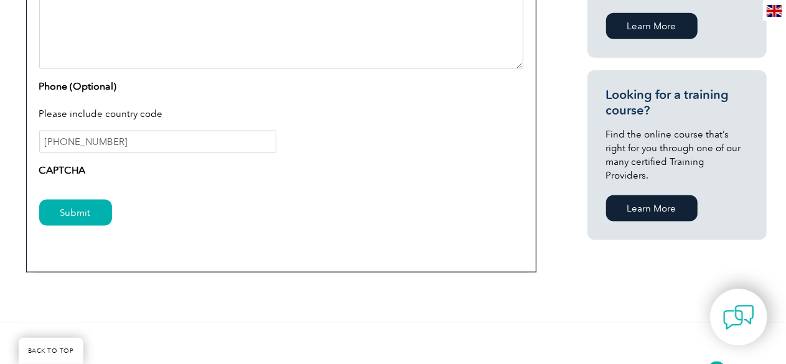
scroll to position [919, 0]
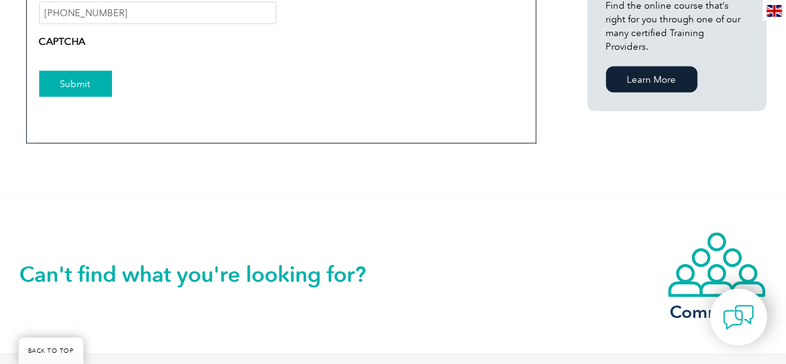
click at [78, 86] on input "Submit" at bounding box center [75, 84] width 73 height 26
click at [75, 87] on input "Submit" at bounding box center [75, 84] width 73 height 26
click at [77, 87] on input "Submit" at bounding box center [75, 84] width 73 height 26
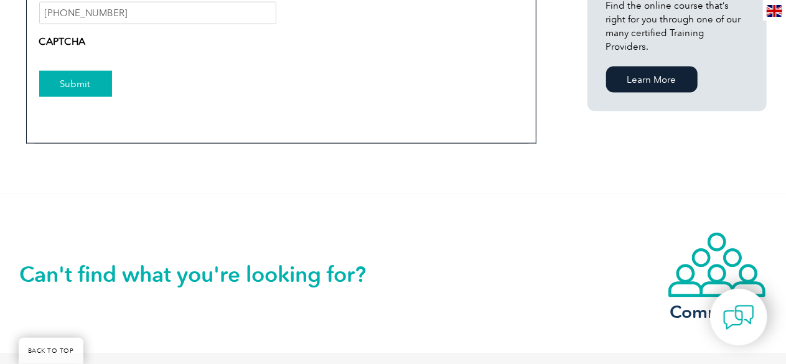
click at [77, 87] on input "Submit" at bounding box center [75, 84] width 73 height 26
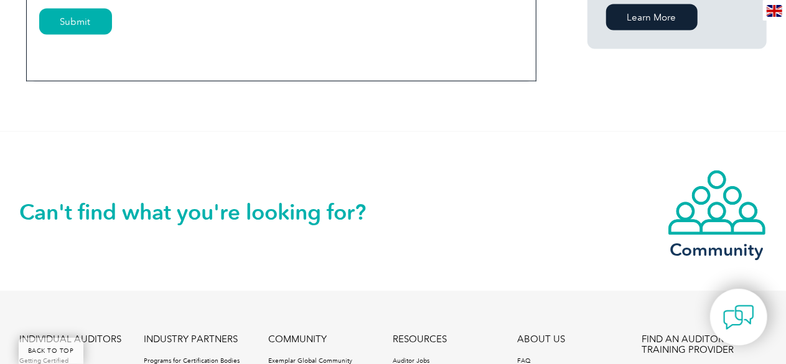
scroll to position [857, 0]
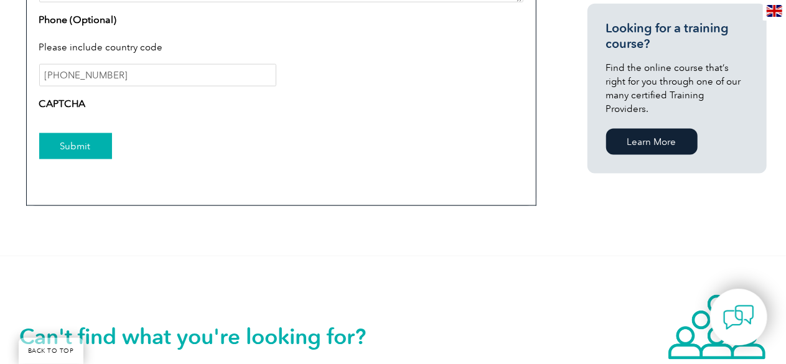
click at [78, 144] on input "Submit" at bounding box center [75, 146] width 73 height 26
click at [78, 170] on div "Submit" at bounding box center [281, 147] width 484 height 54
click at [81, 167] on div "Submit" at bounding box center [281, 147] width 484 height 54
click at [74, 147] on input "Submit" at bounding box center [75, 146] width 73 height 26
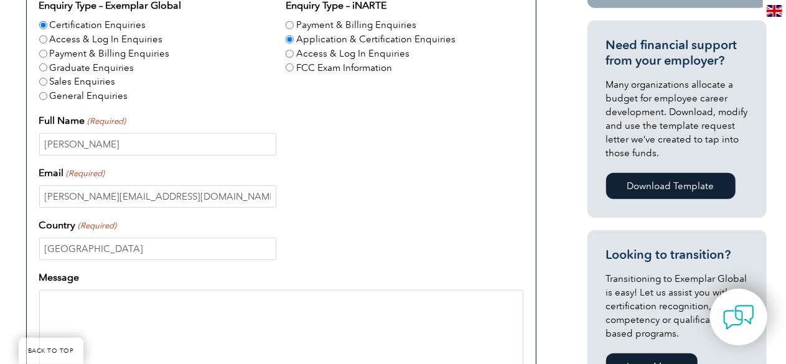
scroll to position [421, 0]
